Goal: Task Accomplishment & Management: Use online tool/utility

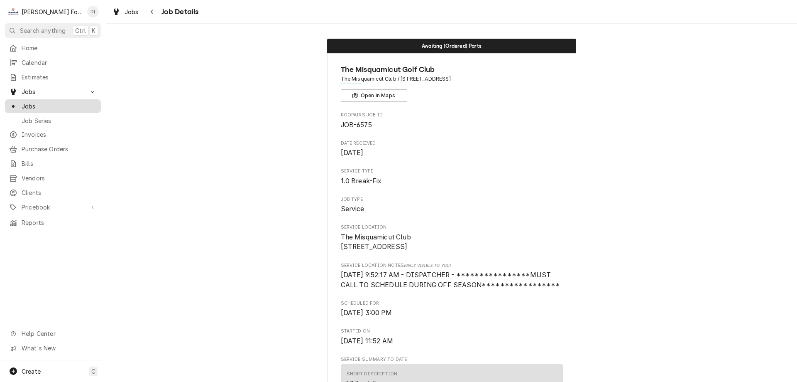
click at [61, 106] on span "Jobs" at bounding box center [59, 106] width 75 height 9
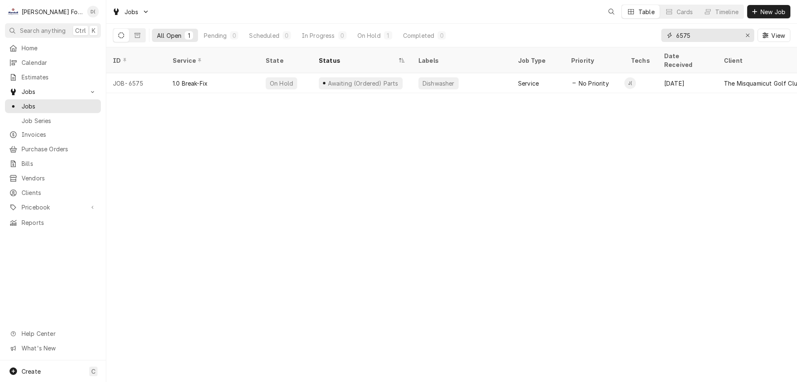
click at [702, 35] on input "6575" at bounding box center [708, 35] width 62 height 13
type input "6"
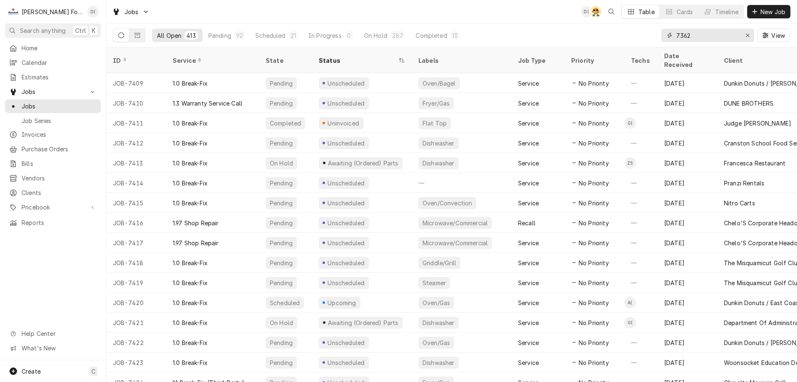
type input "7362"
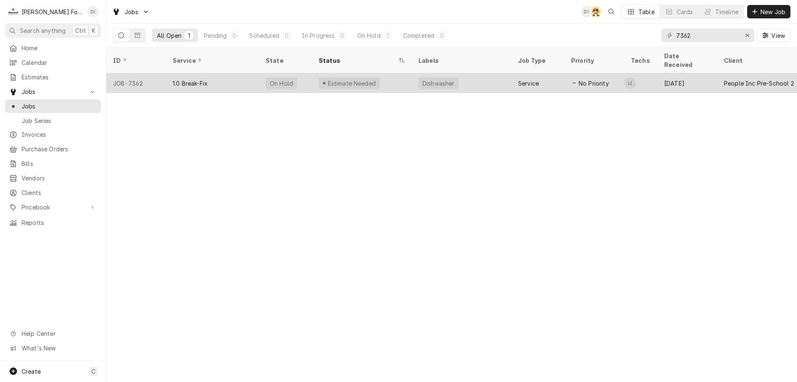
click at [390, 73] on div "Estimate Needed" at bounding box center [362, 83] width 100 height 20
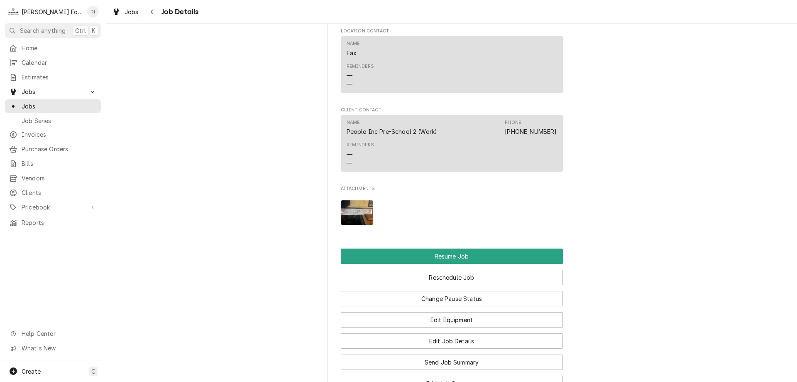
scroll to position [955, 0]
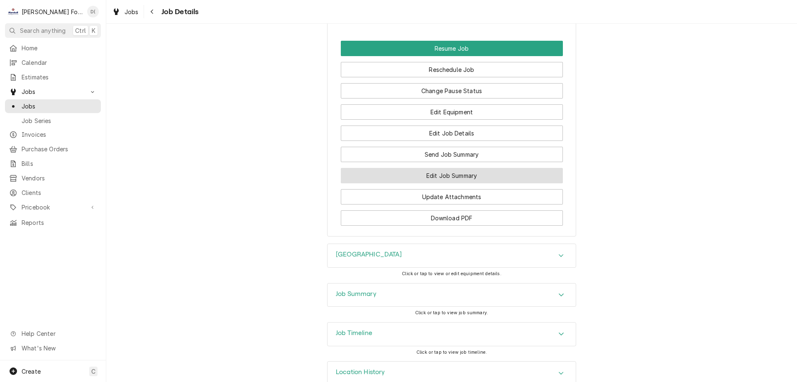
click at [435, 183] on button "Edit Job Summary" at bounding box center [452, 175] width 222 height 15
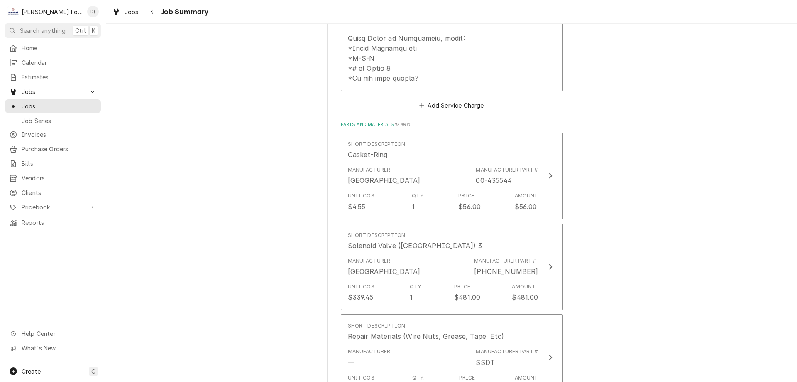
scroll to position [540, 0]
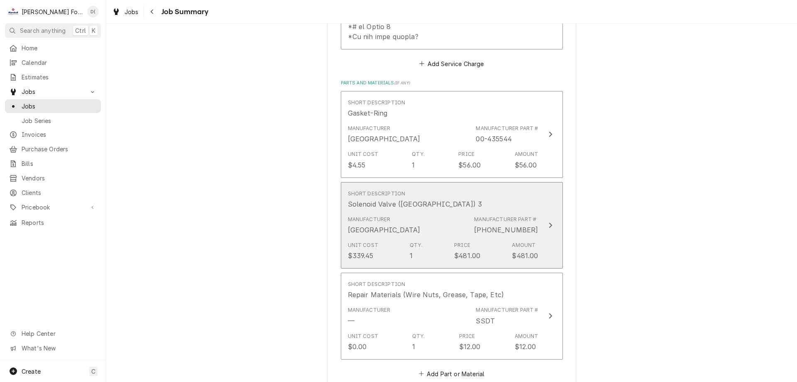
click at [549, 222] on icon "Update Line Item" at bounding box center [551, 225] width 4 height 7
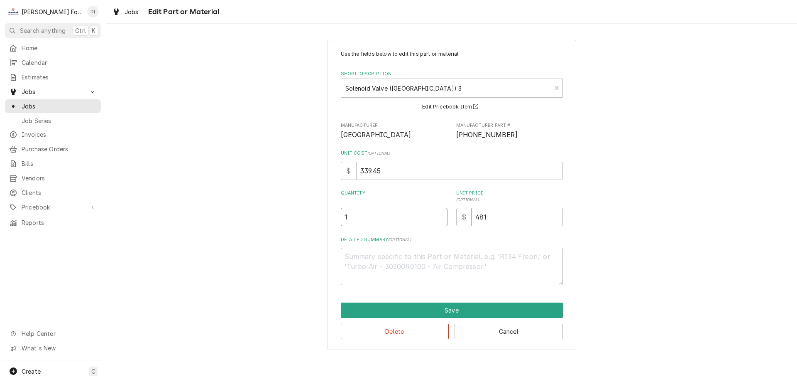
type textarea "x"
type input "1.5"
click at [441, 214] on input "1.5" at bounding box center [394, 217] width 107 height 18
type textarea "x"
type input "2"
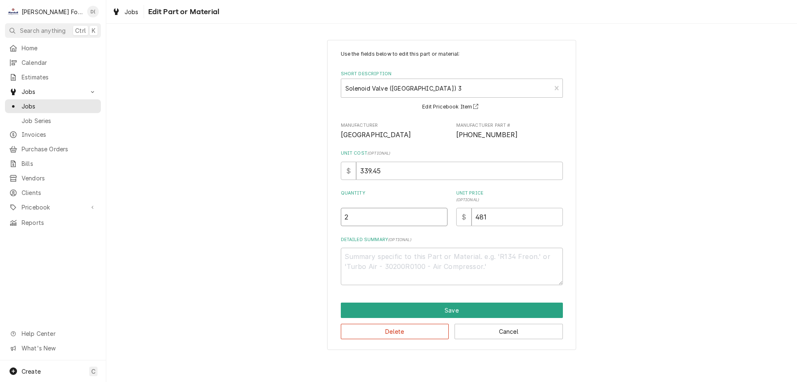
click at [441, 215] on input "2" at bounding box center [394, 217] width 107 height 18
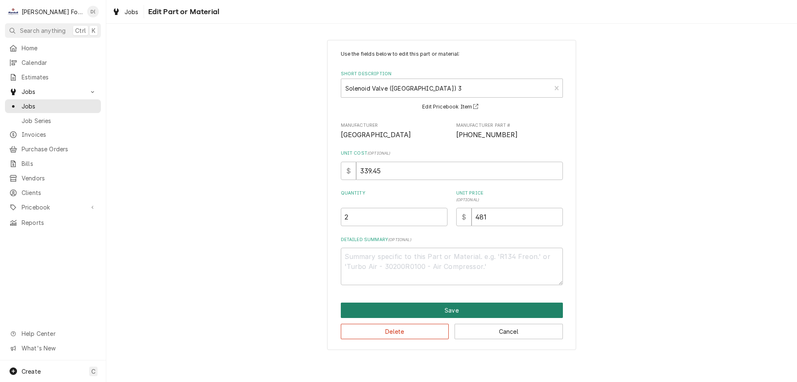
click at [443, 307] on button "Save" at bounding box center [452, 309] width 222 height 15
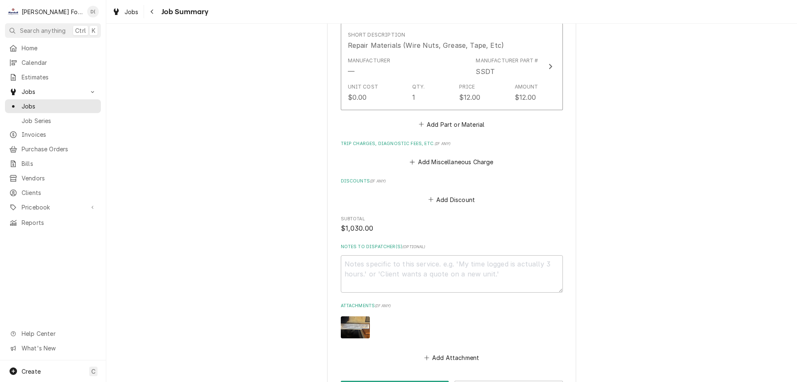
scroll to position [890, 0]
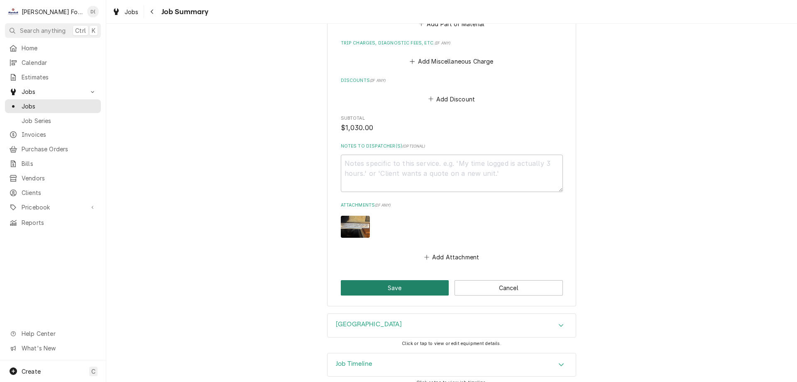
click at [379, 280] on button "Save" at bounding box center [395, 287] width 108 height 15
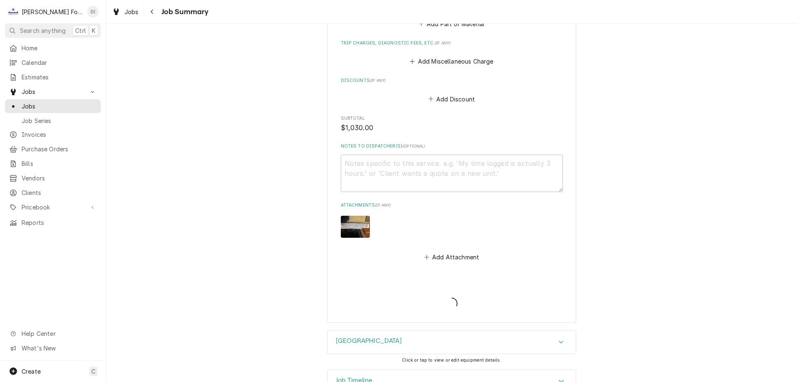
type textarea "x"
